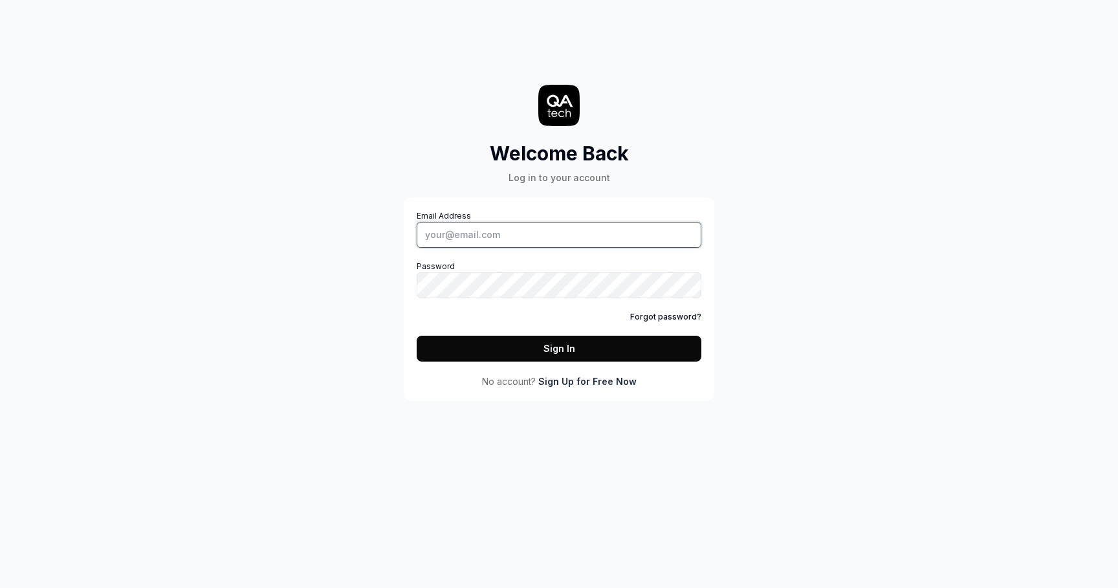
click at [491, 236] on input "Email Address" at bounding box center [559, 235] width 285 height 26
type input "[PERSON_NAME][EMAIL_ADDRESS][PERSON_NAME][DOMAIN_NAME]"
click at [573, 348] on button "Sign In" at bounding box center [559, 349] width 285 height 26
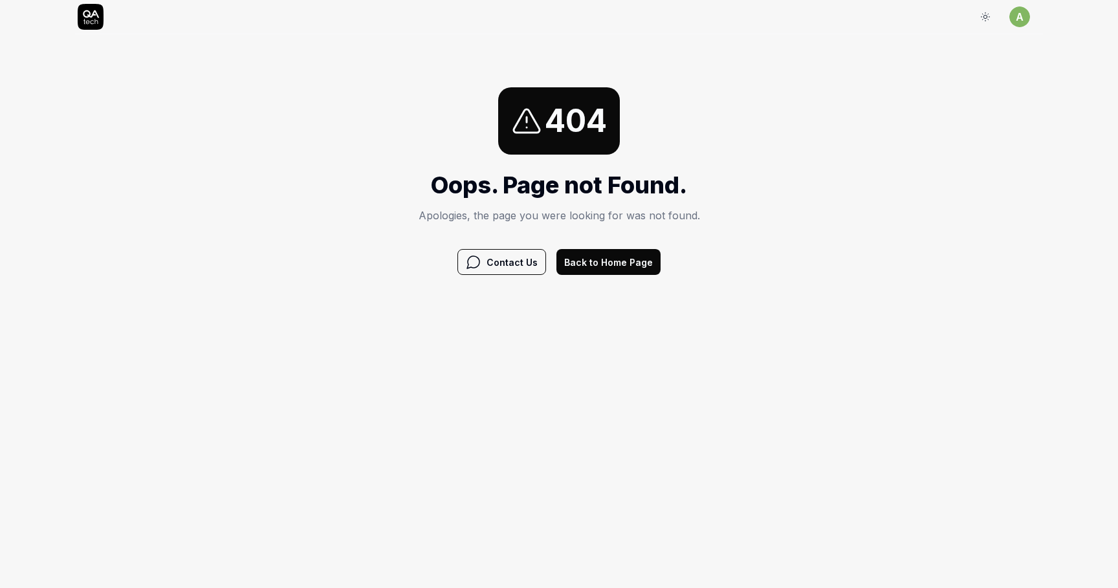
click at [607, 265] on button "Back to Home Page" at bounding box center [609, 262] width 104 height 26
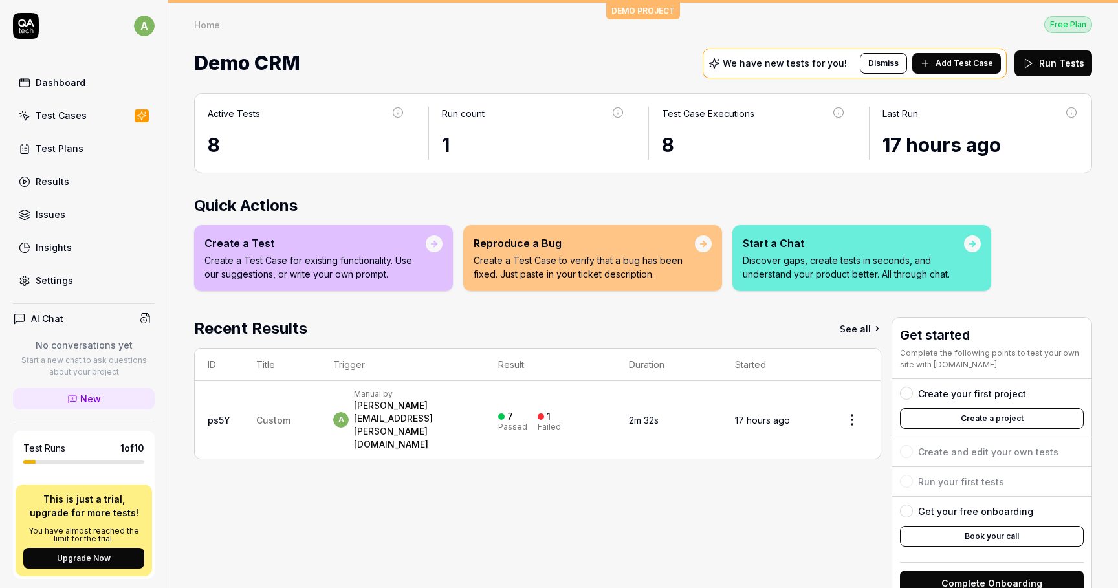
click at [267, 415] on span "Custom" at bounding box center [273, 420] width 34 height 11
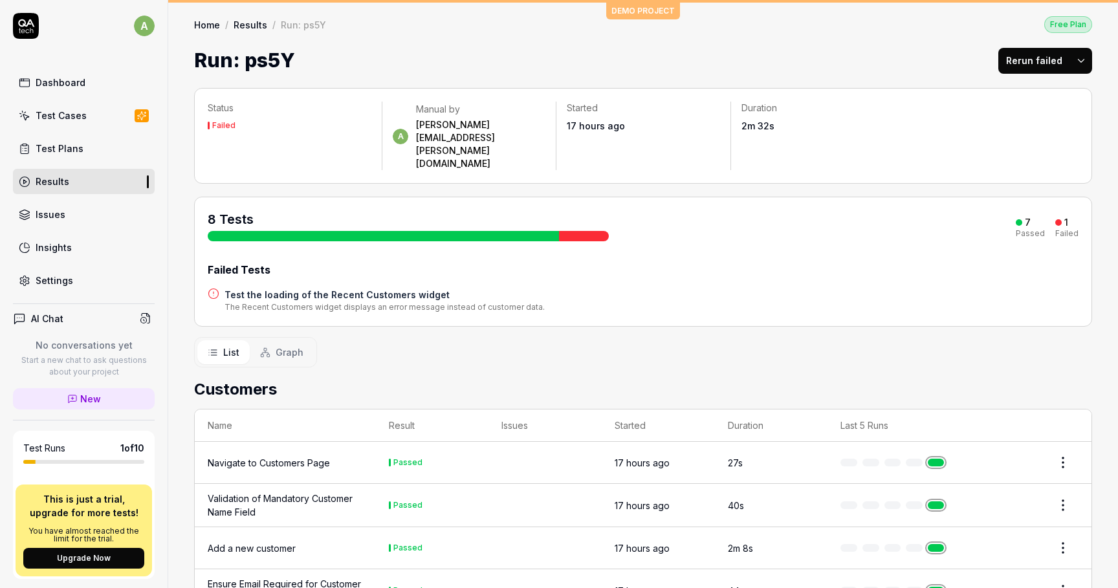
click at [584, 231] on div at bounding box center [584, 236] width 50 height 10
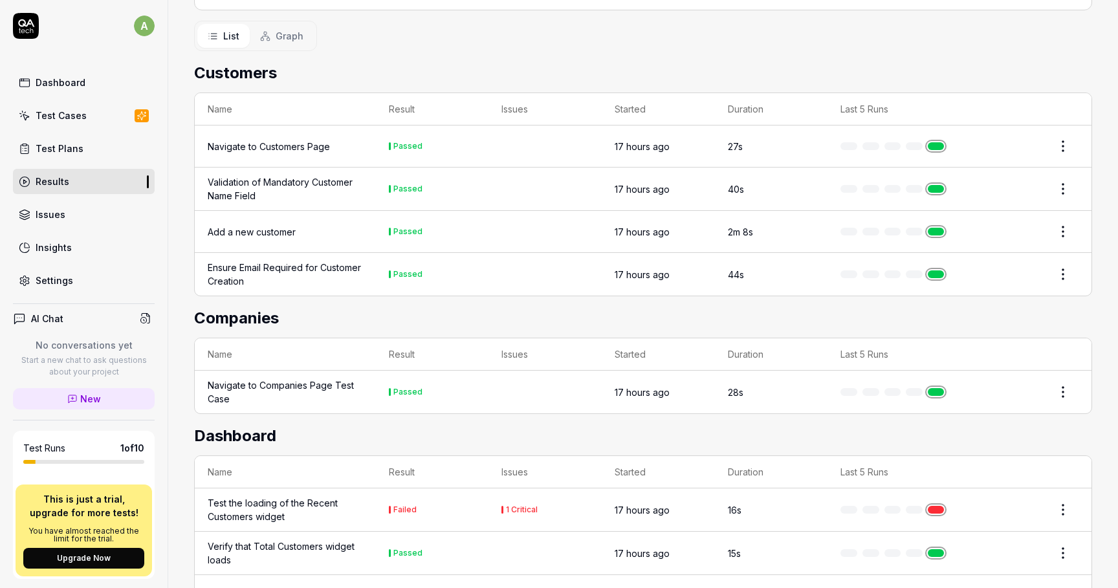
scroll to position [327, 0]
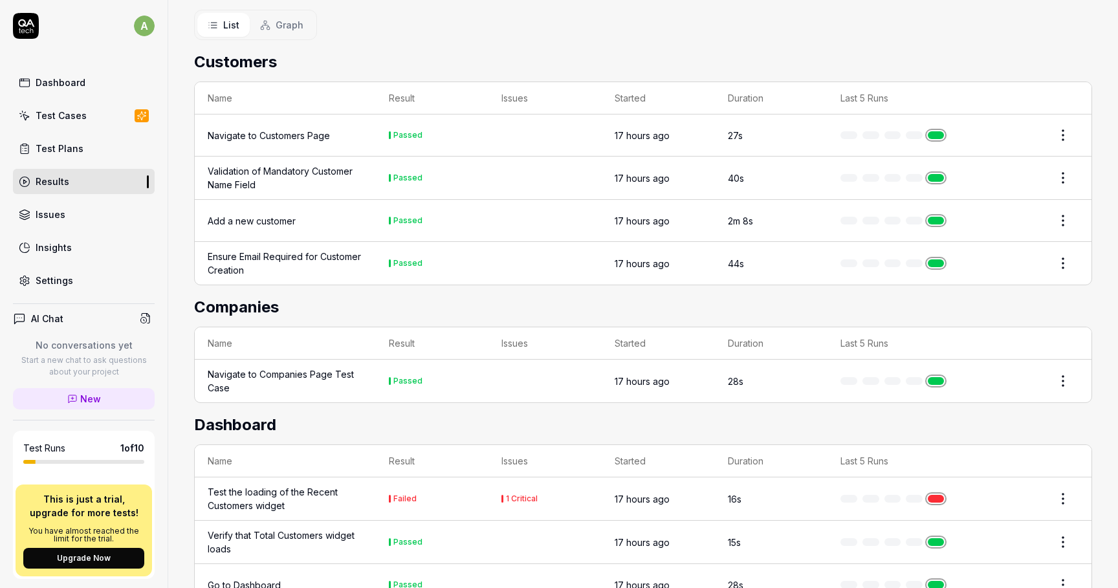
click at [504, 495] on div "1 Critical" at bounding box center [545, 499] width 87 height 8
click at [1058, 457] on html "a Dashboard Test Cases Test Plans Results Issues Insights Settings AI Chat No c…" at bounding box center [559, 294] width 1118 height 588
click at [735, 387] on html "a Dashboard Test Cases Test Plans Results Issues Insights Settings AI Chat No c…" at bounding box center [559, 294] width 1118 height 588
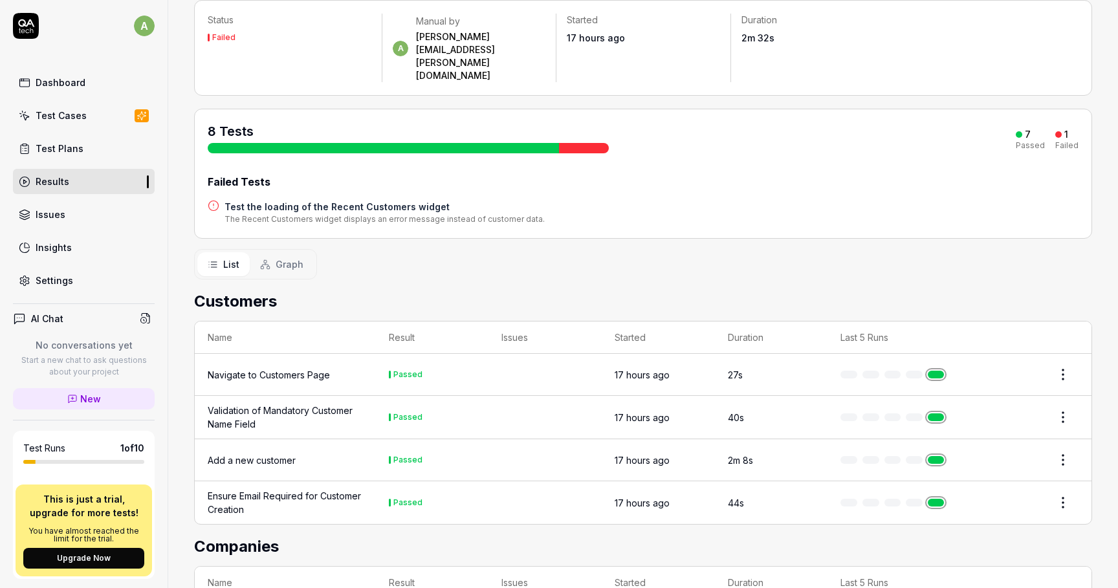
scroll to position [0, 0]
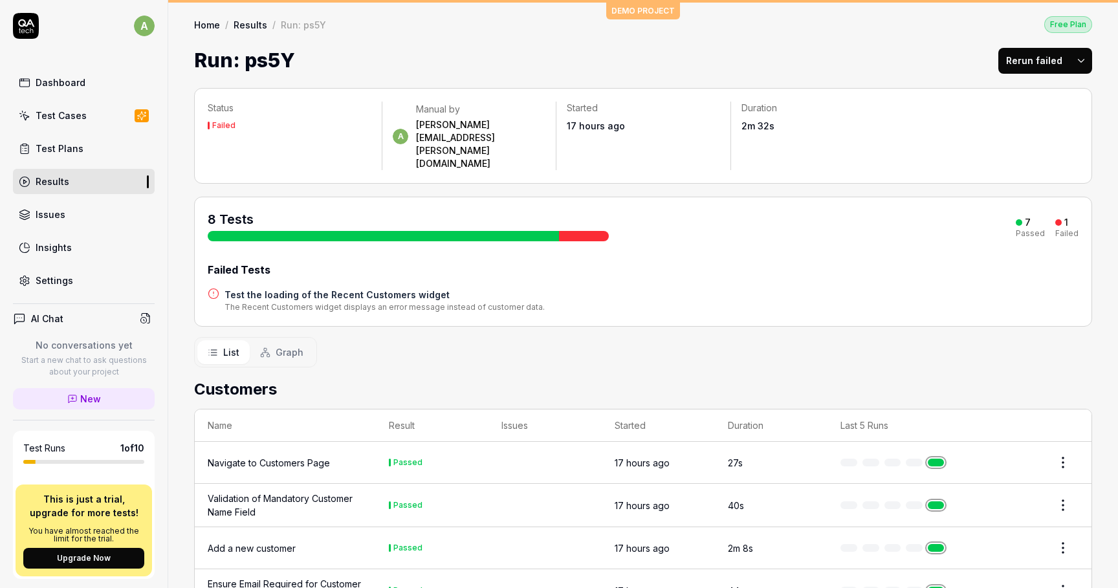
click at [293, 346] on span "Graph" at bounding box center [290, 353] width 28 height 14
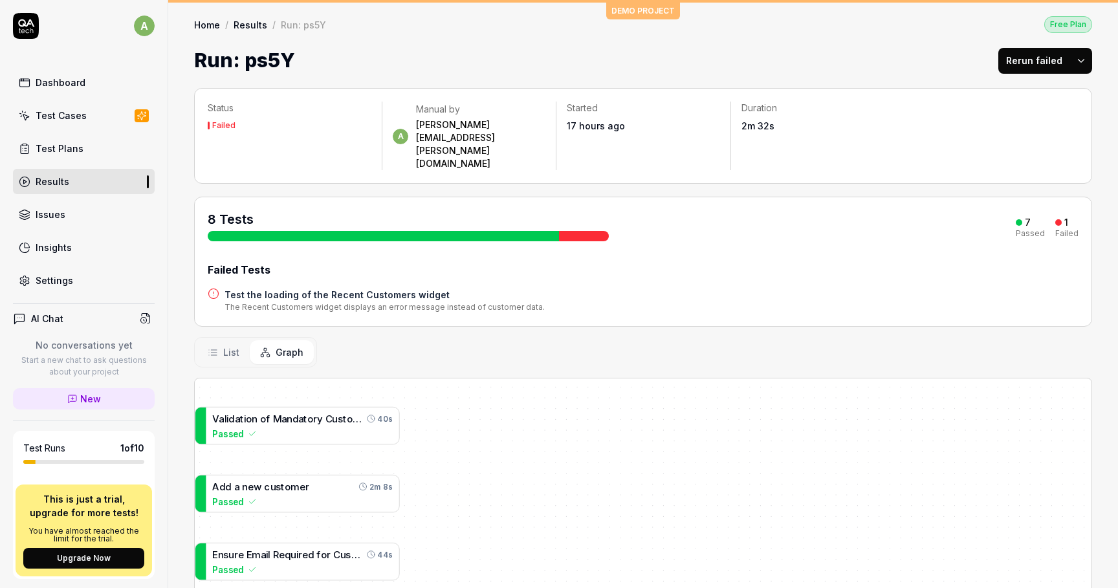
drag, startPoint x: 521, startPoint y: 430, endPoint x: 522, endPoint y: 337, distance: 92.5
click at [522, 337] on div "Status Failed a Manual by alexandr.datsko@gmail.com Started 17 hours ago Durati…" at bounding box center [643, 474] width 950 height 799
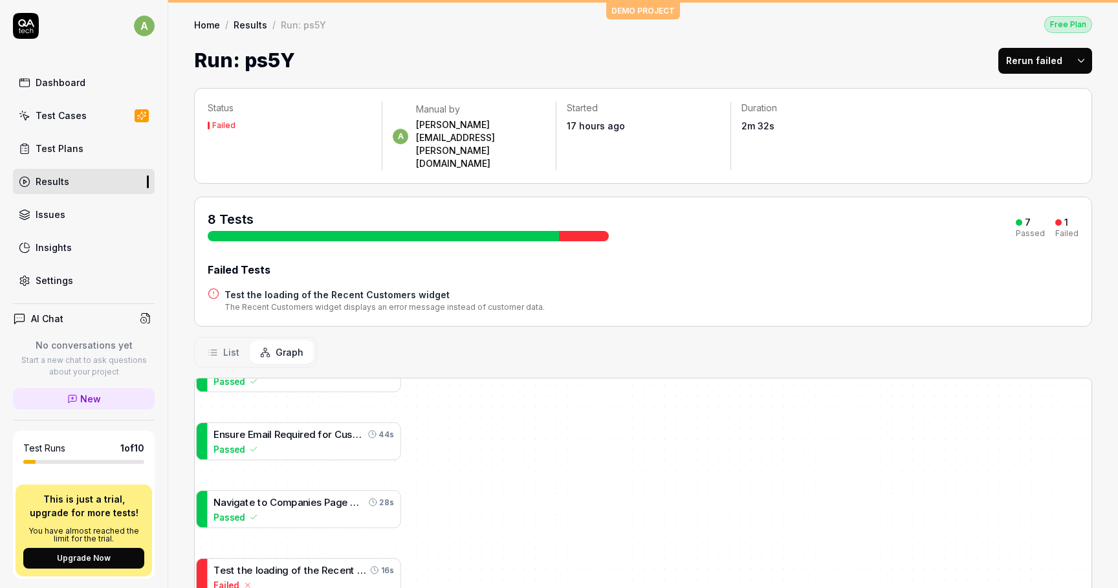
drag, startPoint x: 491, startPoint y: 434, endPoint x: 497, endPoint y: 285, distance: 148.3
click at [497, 285] on div "Status Failed a Manual by alexandr.datsko@gmail.com Started 17 hours ago Durati…" at bounding box center [643, 474] width 950 height 799
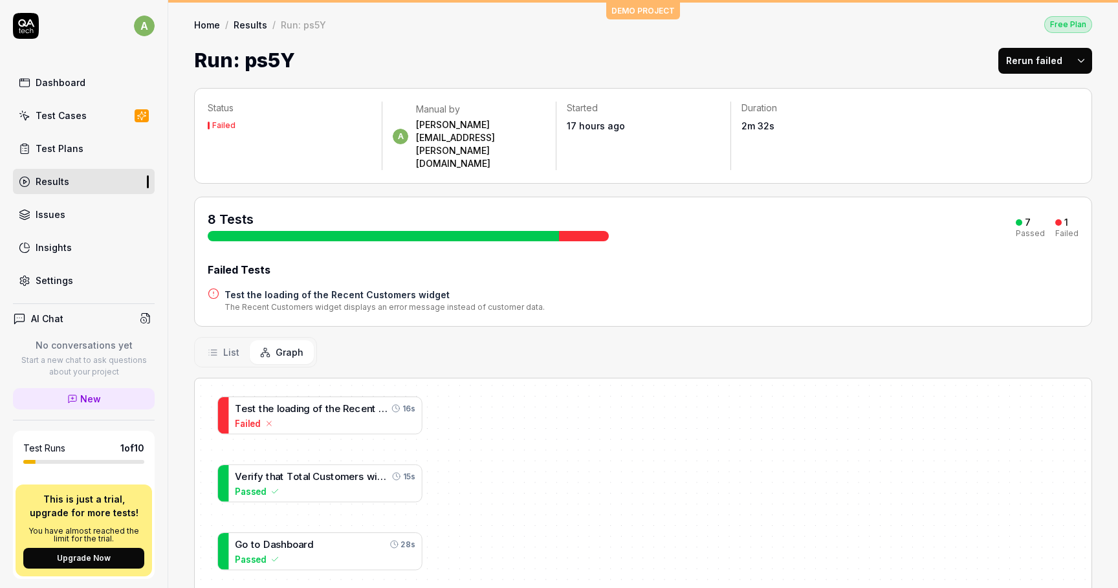
drag, startPoint x: 455, startPoint y: 443, endPoint x: 471, endPoint y: 360, distance: 83.8
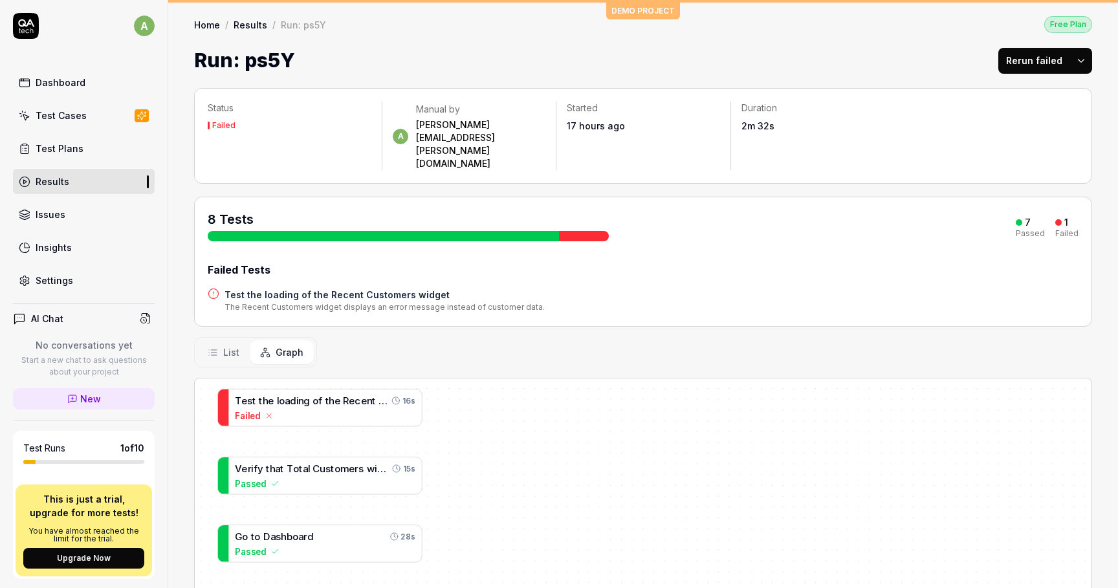
click at [245, 340] on button "List" at bounding box center [223, 352] width 52 height 24
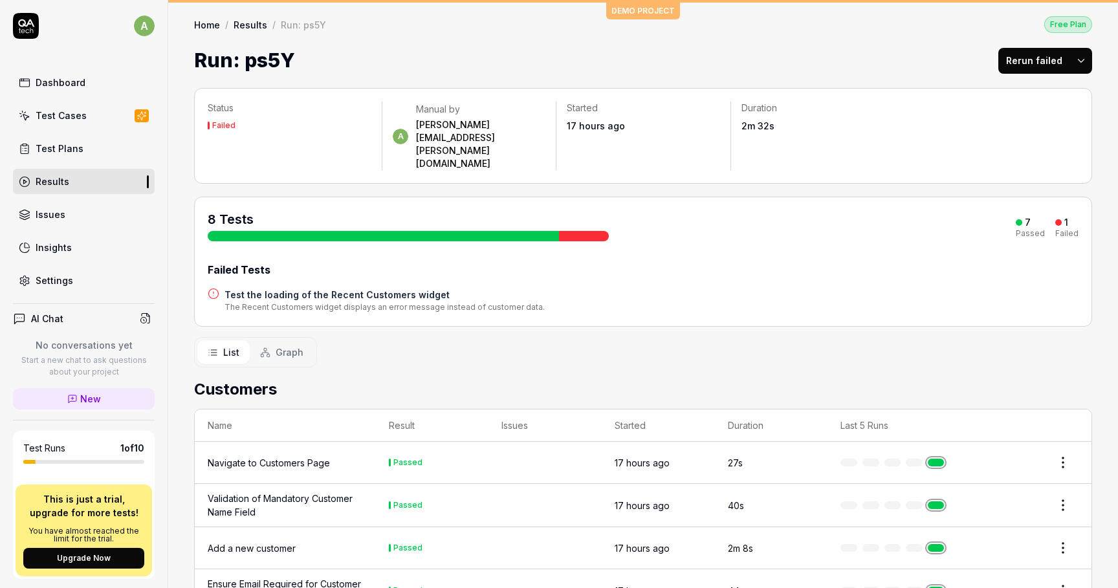
click at [102, 105] on link "Test Cases" at bounding box center [84, 115] width 142 height 25
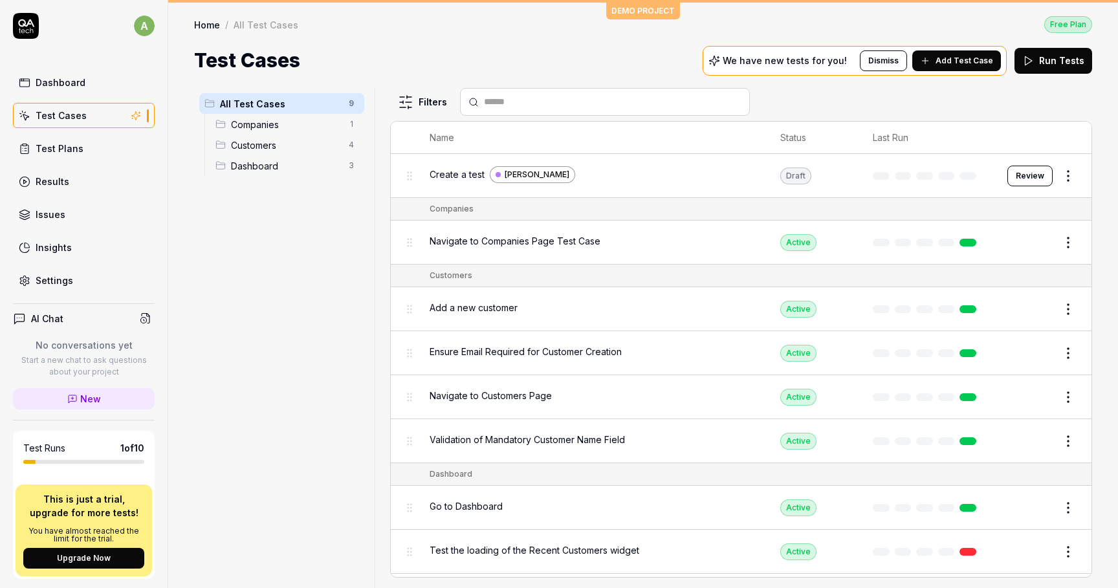
click at [779, 175] on td "Draft" at bounding box center [814, 176] width 93 height 44
click at [720, 177] on div "Create a test Alvera" at bounding box center [592, 174] width 325 height 17
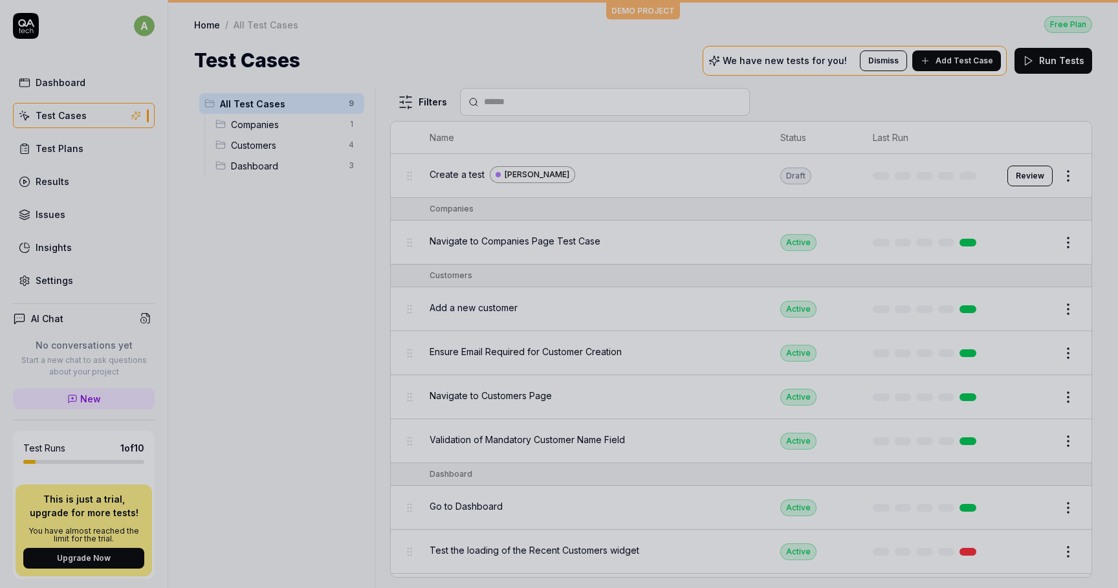
click at [451, 176] on div at bounding box center [559, 294] width 1118 height 588
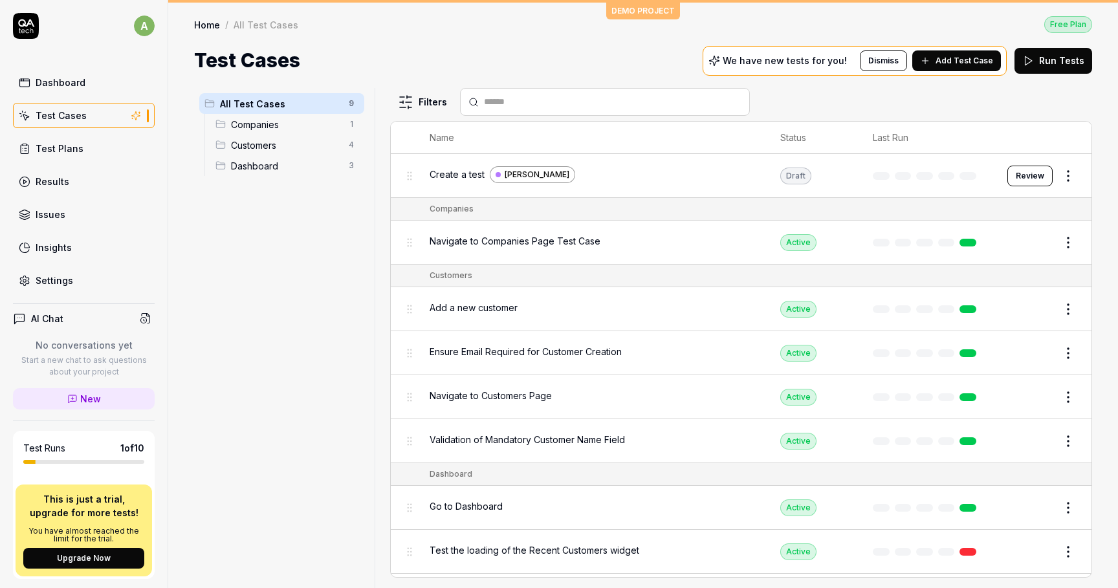
click at [483, 178] on span "Create a test" at bounding box center [457, 175] width 55 height 14
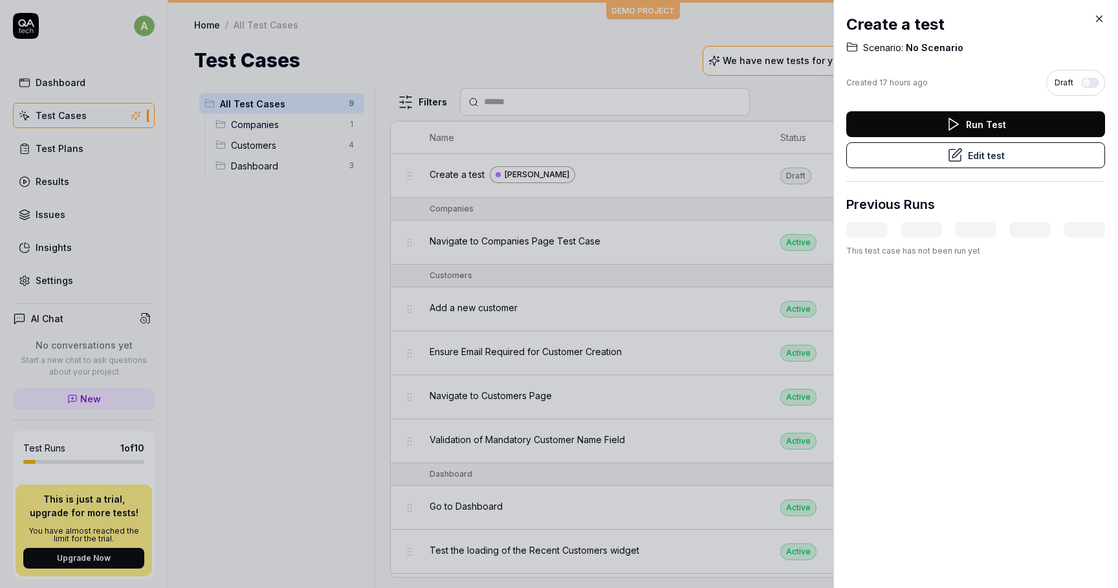
click at [1085, 85] on button "button" at bounding box center [1090, 83] width 18 height 10
click at [999, 151] on button "Edit test" at bounding box center [976, 155] width 259 height 26
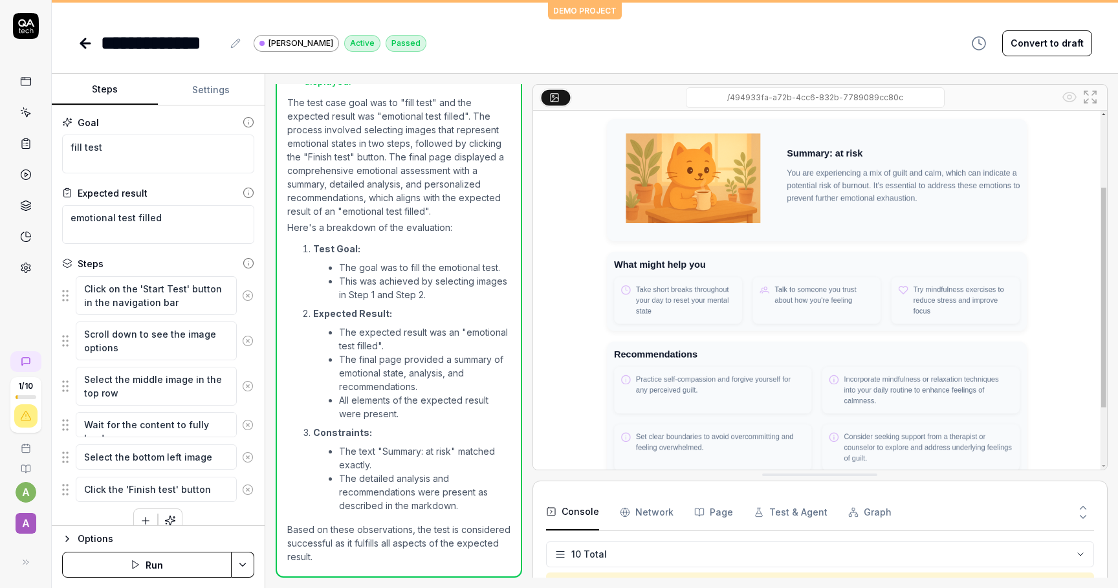
scroll to position [167, 0]
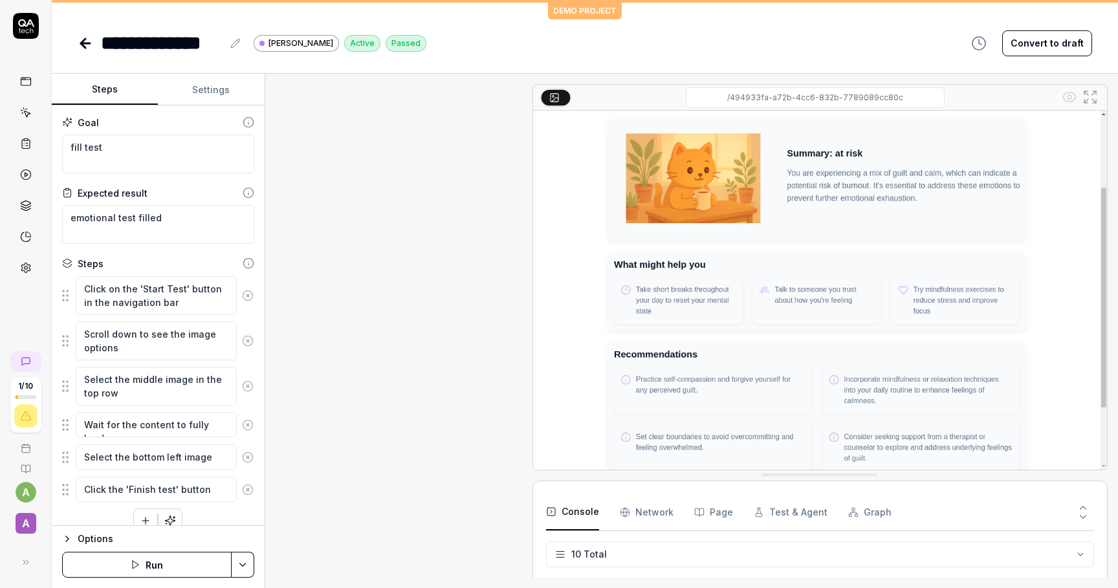
scroll to position [394, 0]
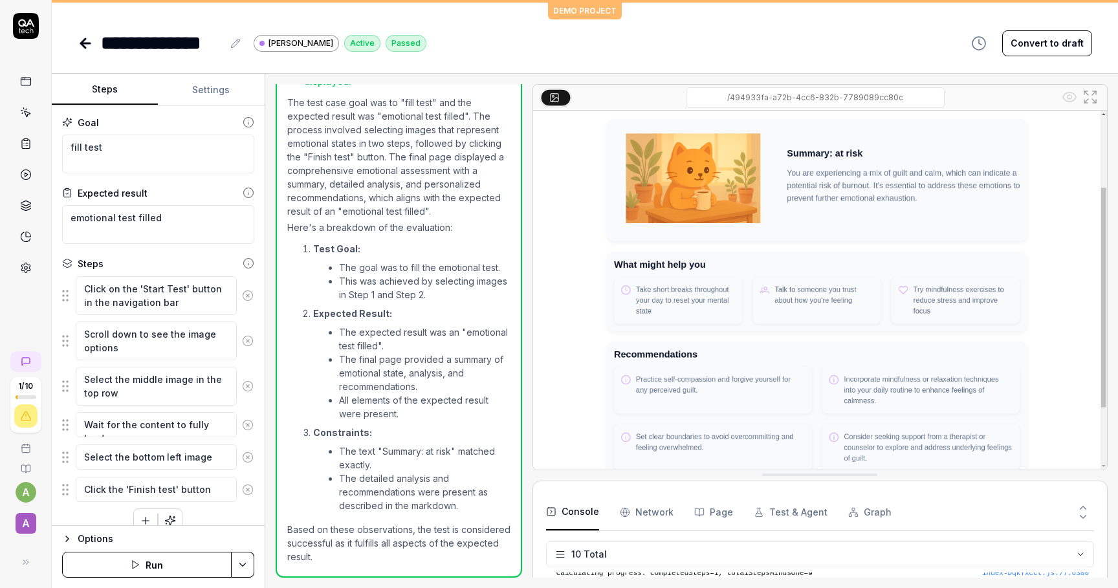
type textarea "*"
